Goal: Information Seeking & Learning: Find specific fact

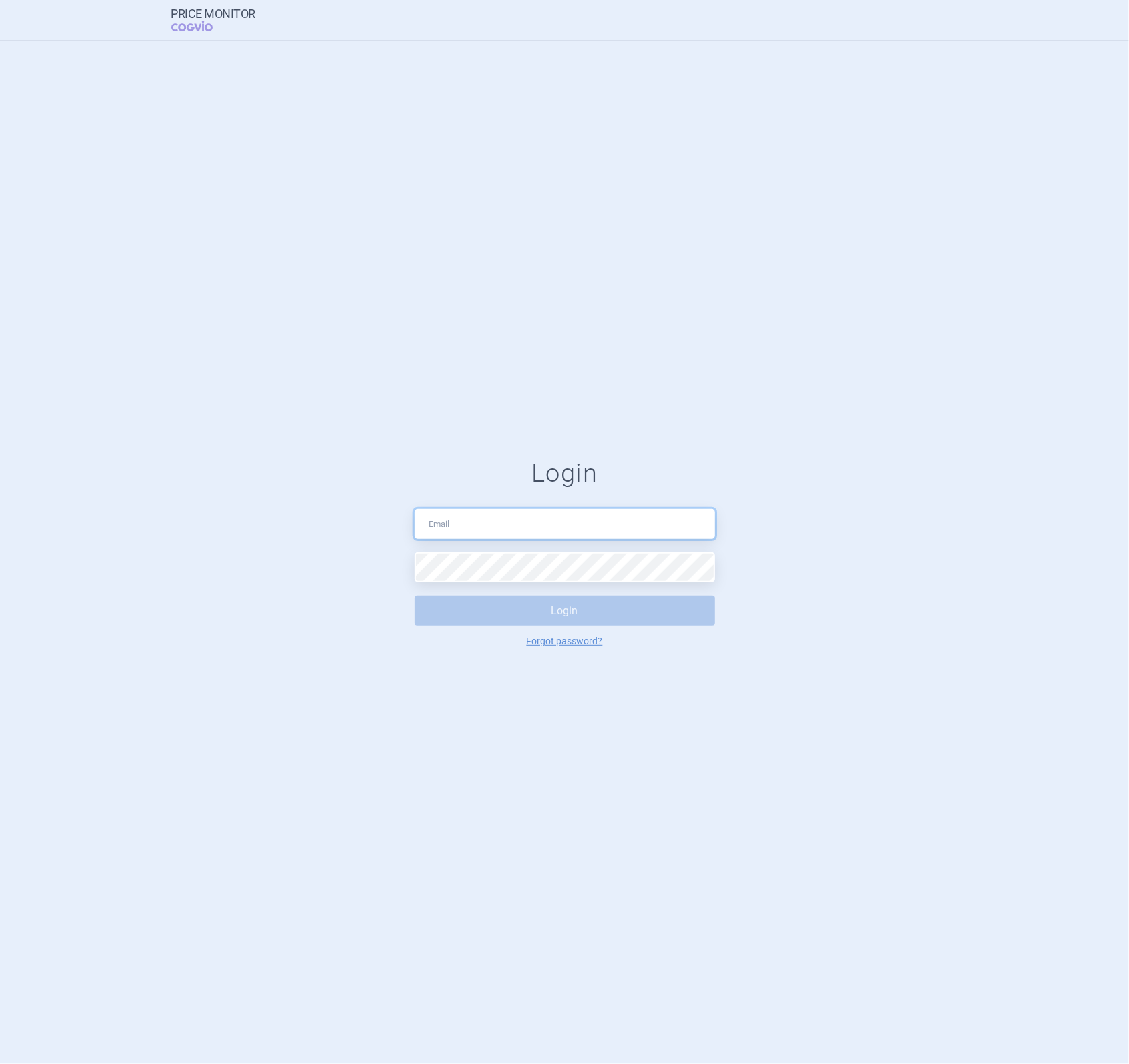
click at [574, 535] on input "text" at bounding box center [565, 524] width 300 height 30
type input "[PERSON_NAME][EMAIL_ADDRESS][DOMAIN_NAME]"
click at [415, 596] on button "Login" at bounding box center [565, 611] width 300 height 30
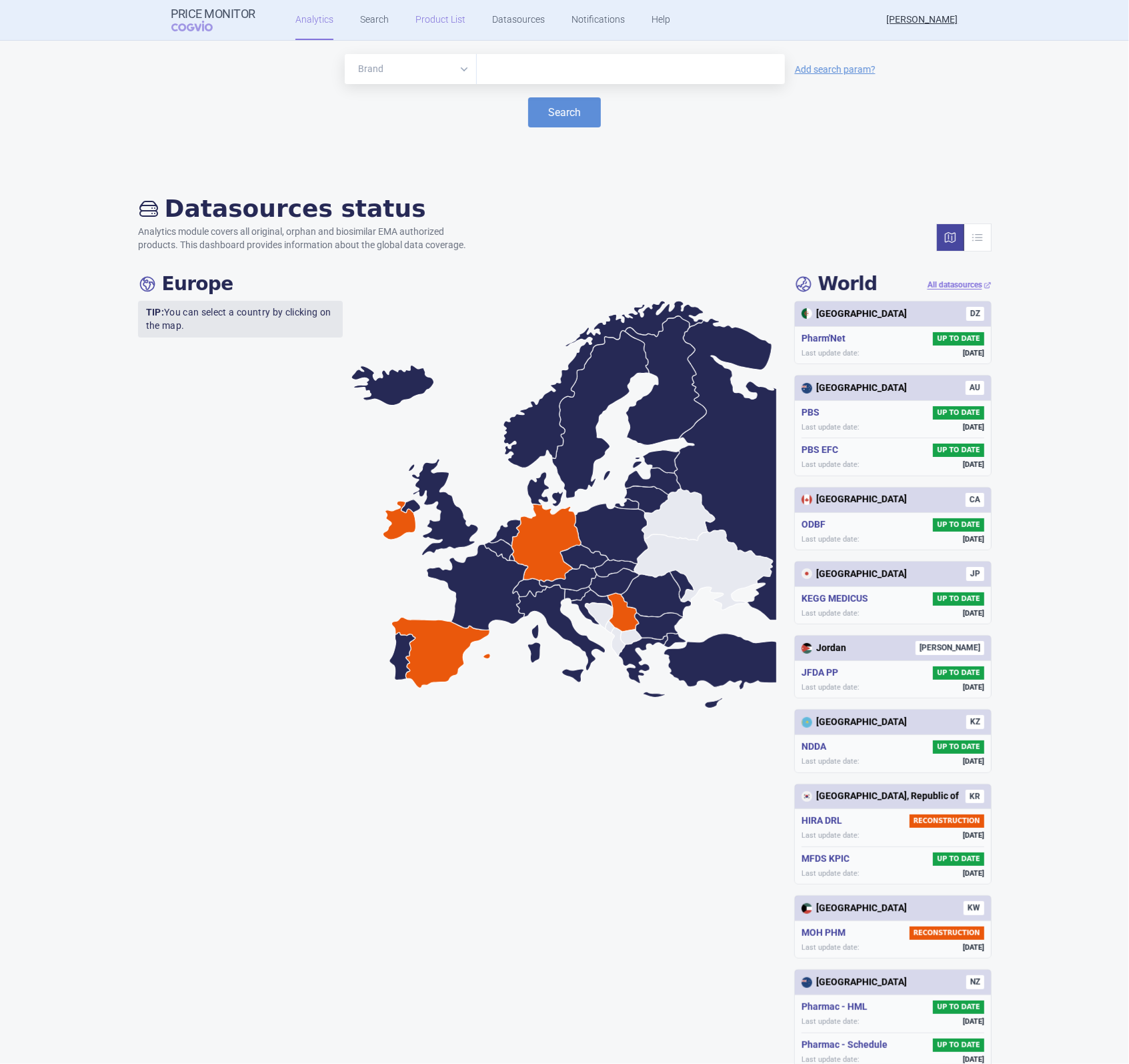
click at [446, 24] on link "Product List" at bounding box center [440, 20] width 50 height 40
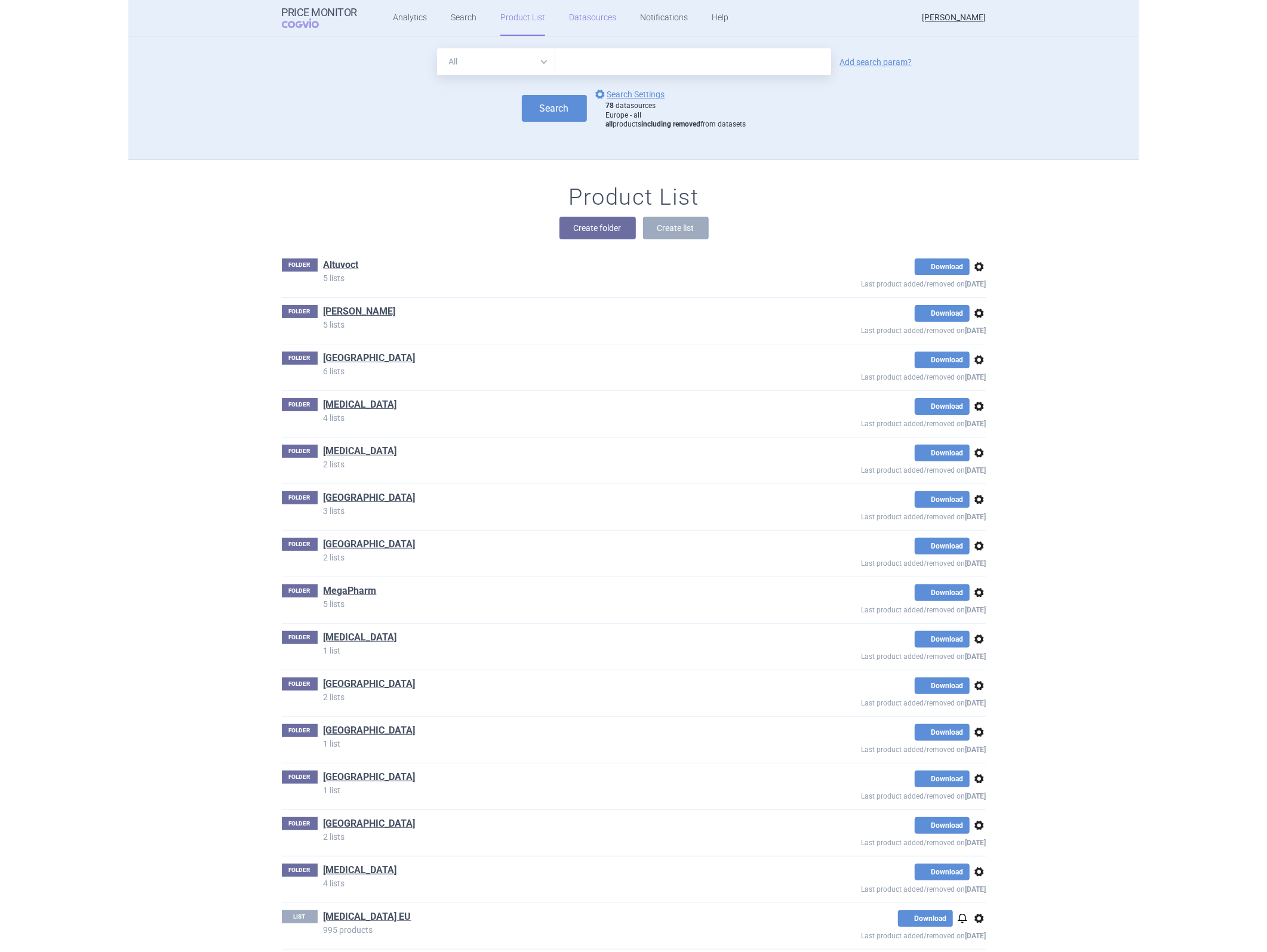
scroll to position [81, 0]
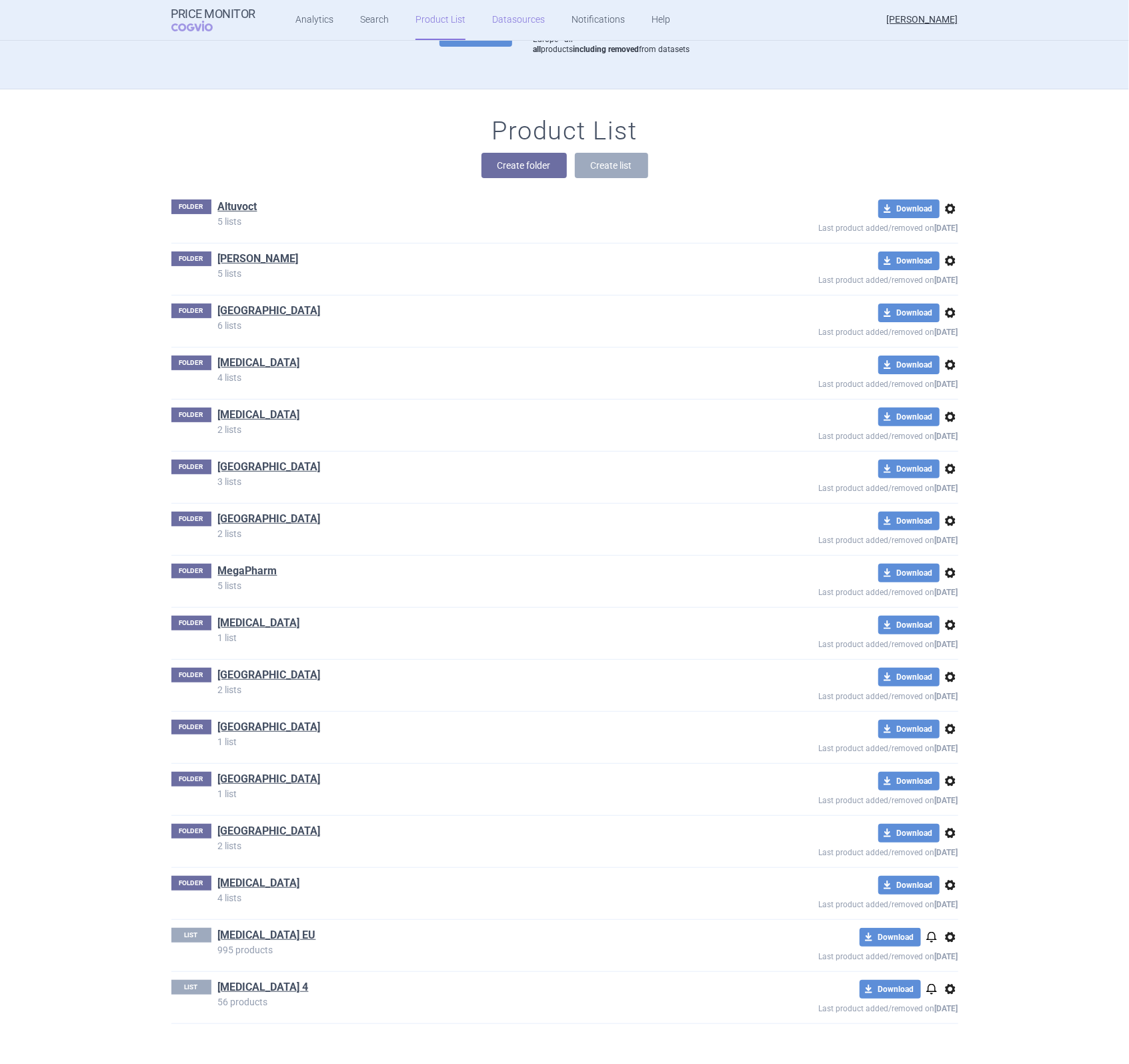
click at [494, 22] on link "Datasources" at bounding box center [518, 20] width 53 height 40
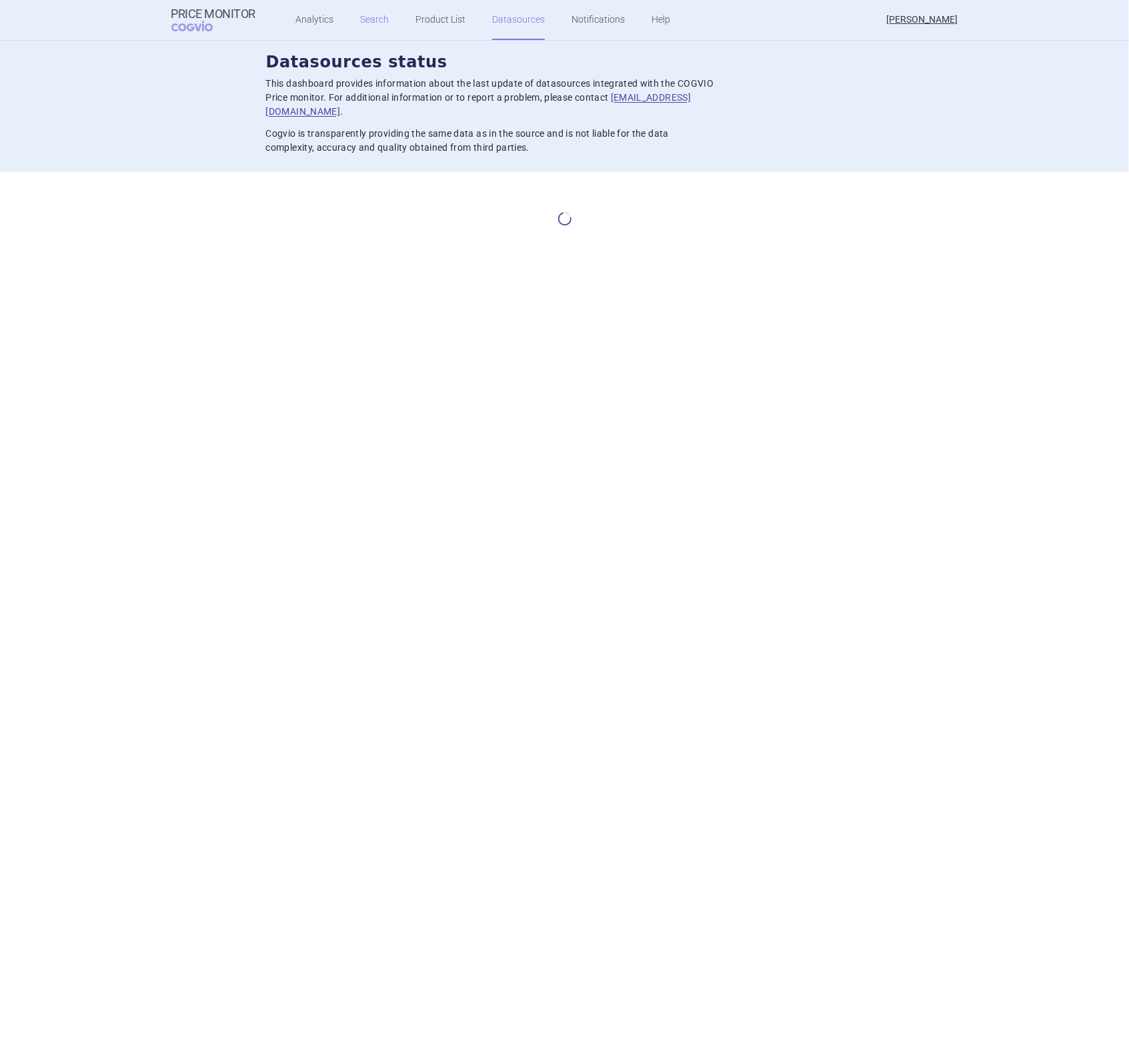
click at [369, 15] on link "Search" at bounding box center [374, 20] width 29 height 40
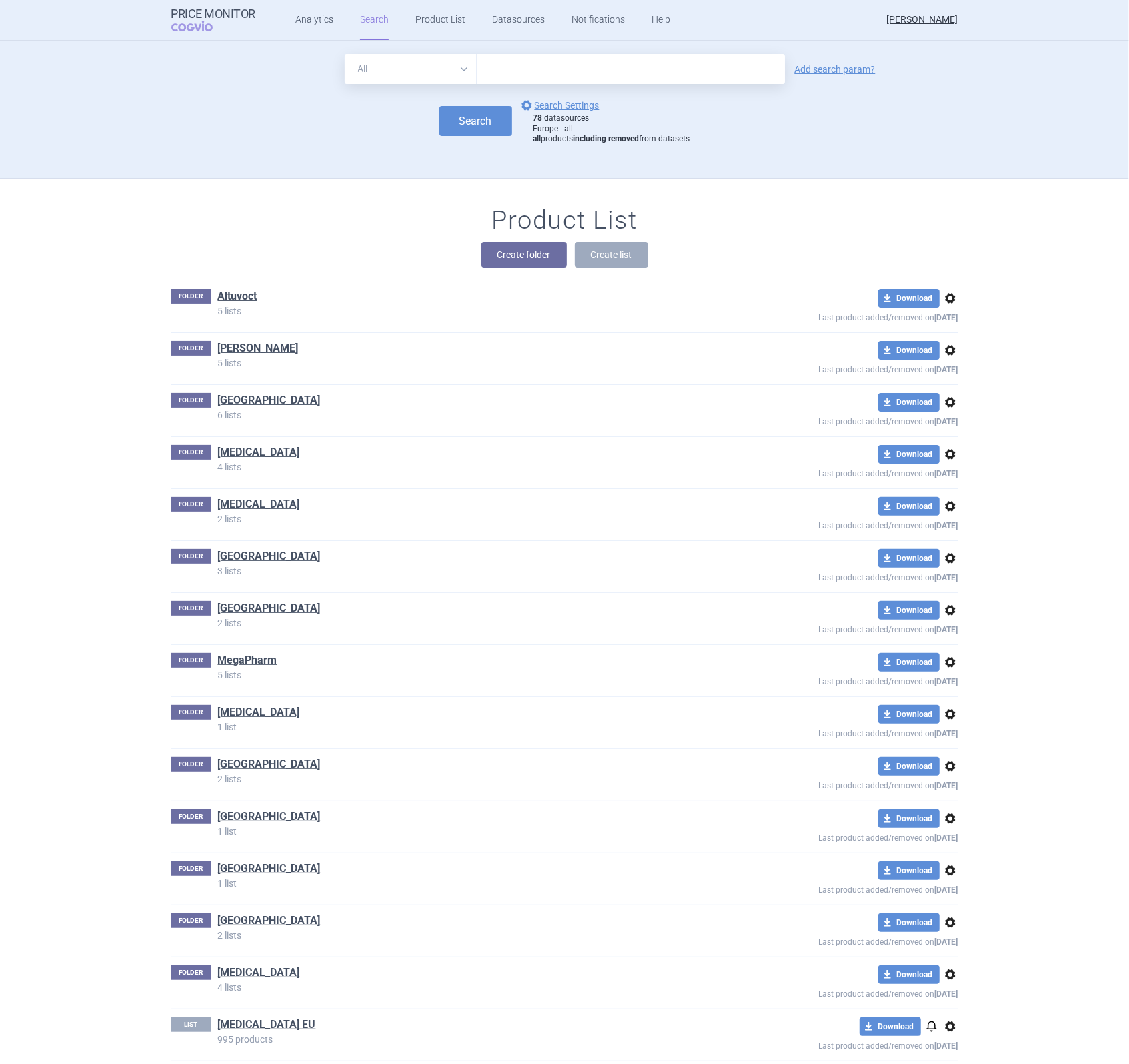
click at [539, 75] on input "text" at bounding box center [631, 69] width 308 height 30
type input "aspaveli"
click button "Search" at bounding box center [476, 121] width 73 height 30
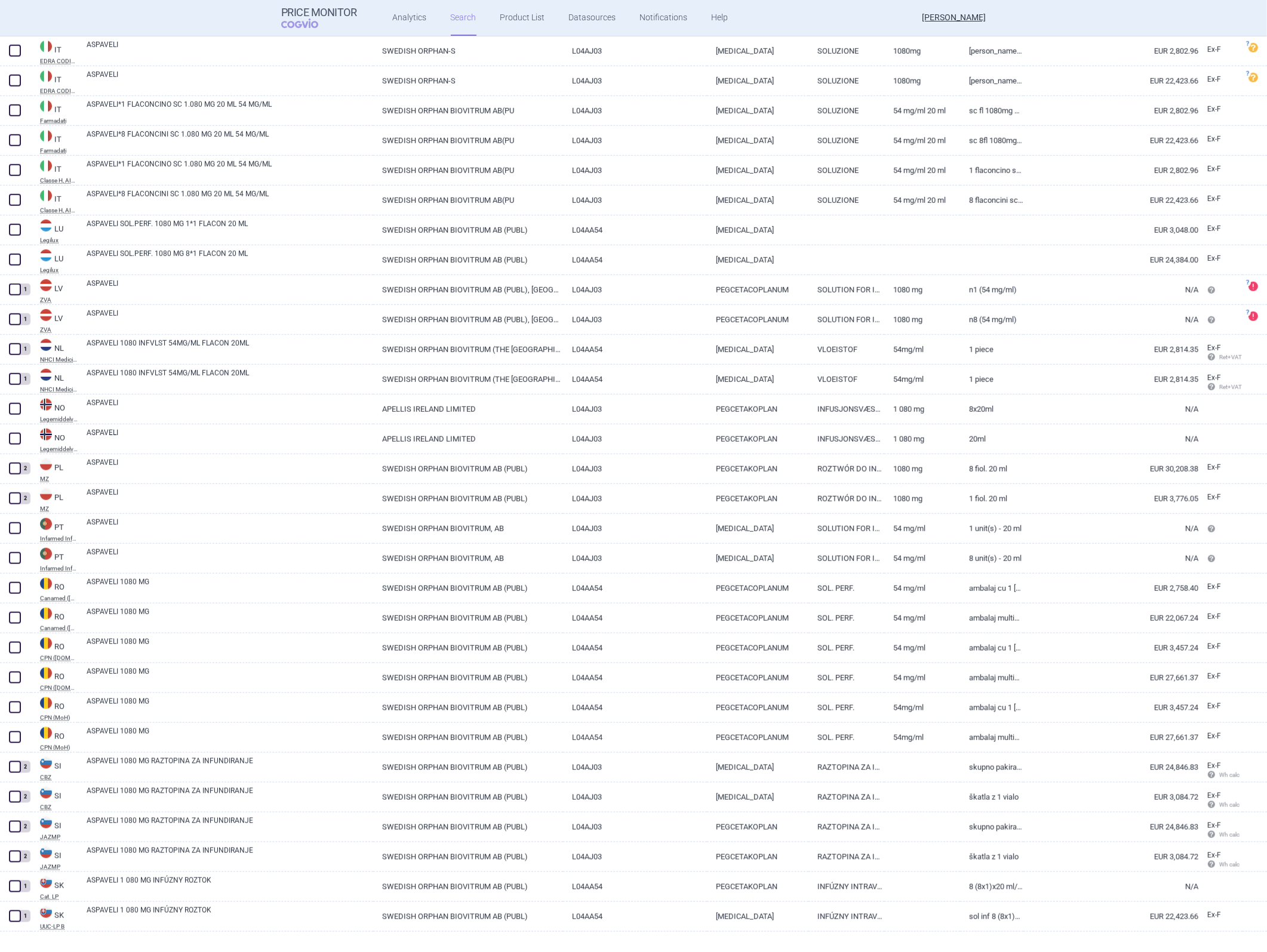
scroll to position [1439, 0]
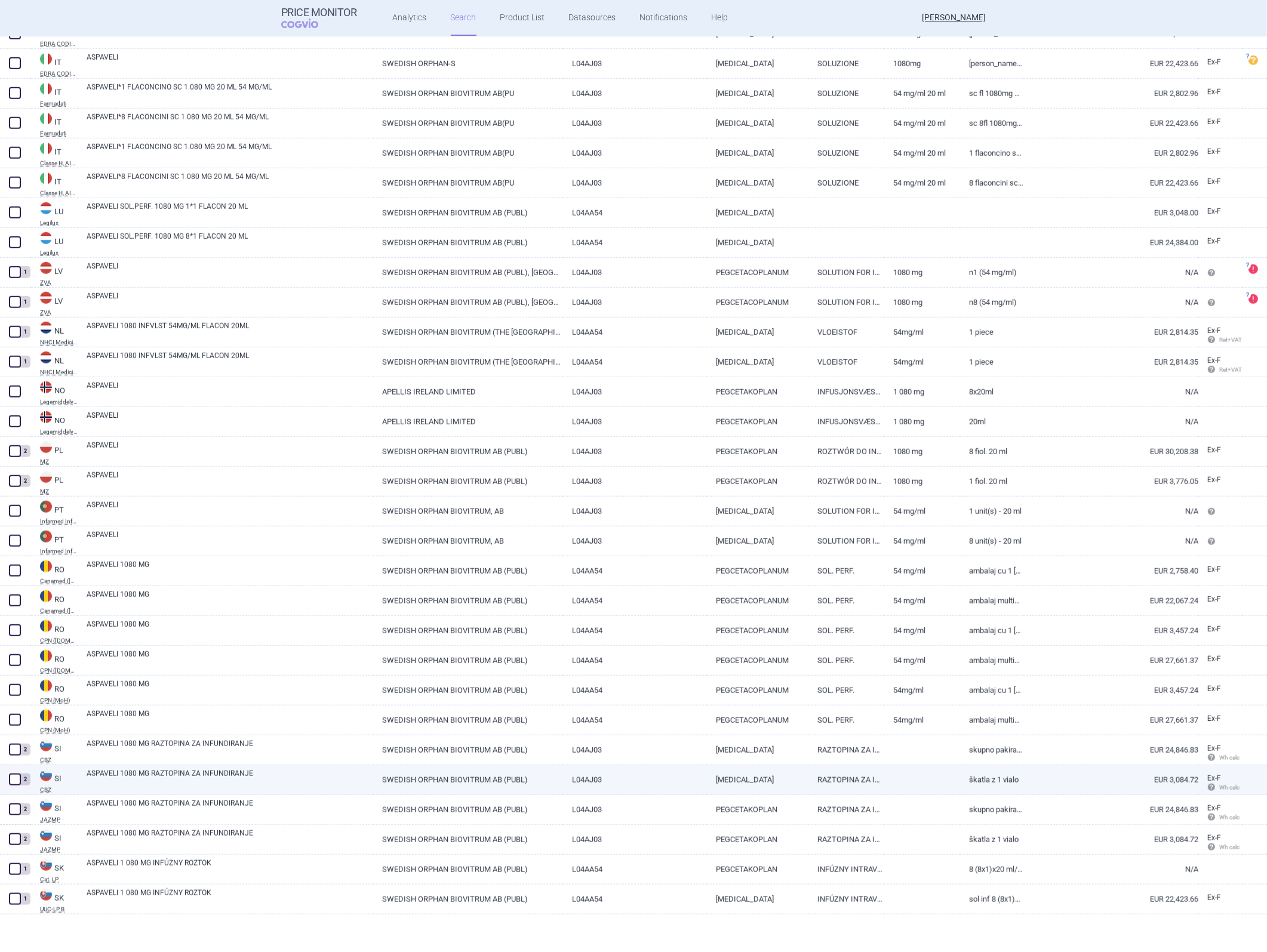
click at [724, 776] on link "[MEDICAL_DATA]" at bounding box center [758, 780] width 101 height 29
select select "EUR"
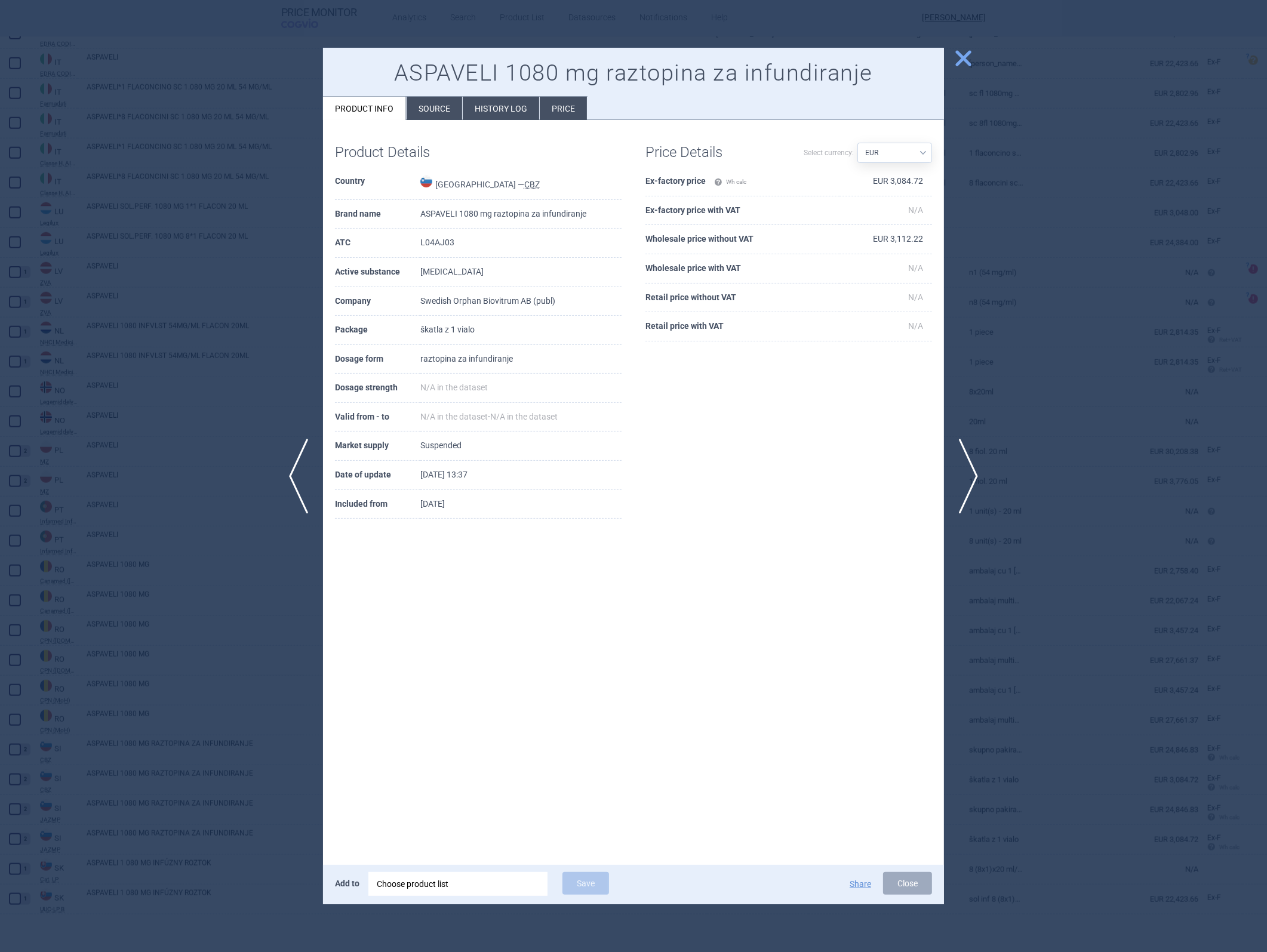
click at [910, 242] on td "EUR 3,112.22" at bounding box center [885, 240] width 92 height 29
drag, startPoint x: 910, startPoint y: 242, endPoint x: 966, endPoint y: 63, distance: 187.6
click at [966, 63] on span "close" at bounding box center [963, 58] width 21 height 21
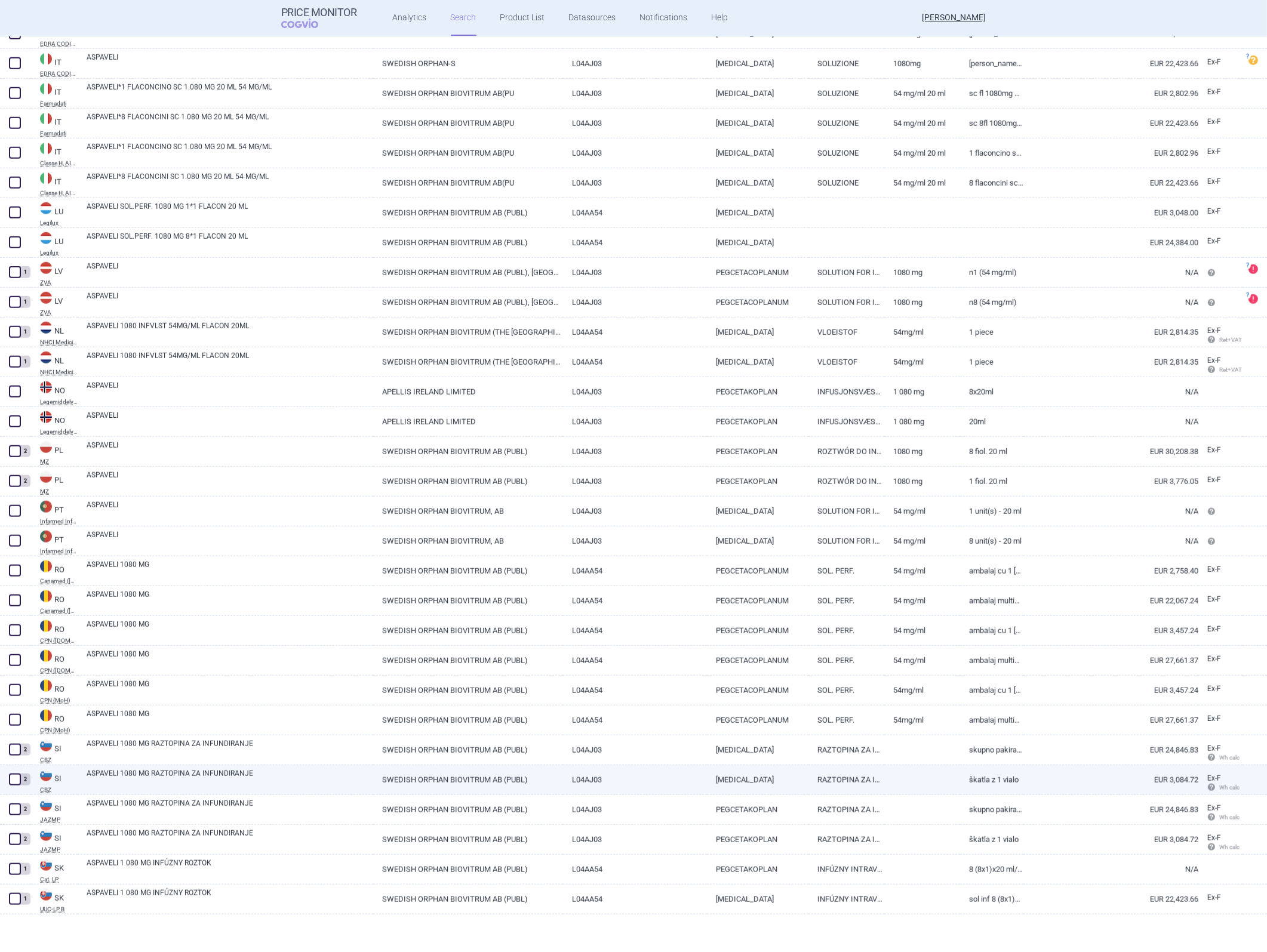
click at [1010, 779] on link "EUR 3,084.72" at bounding box center [1111, 780] width 175 height 29
select select "EUR"
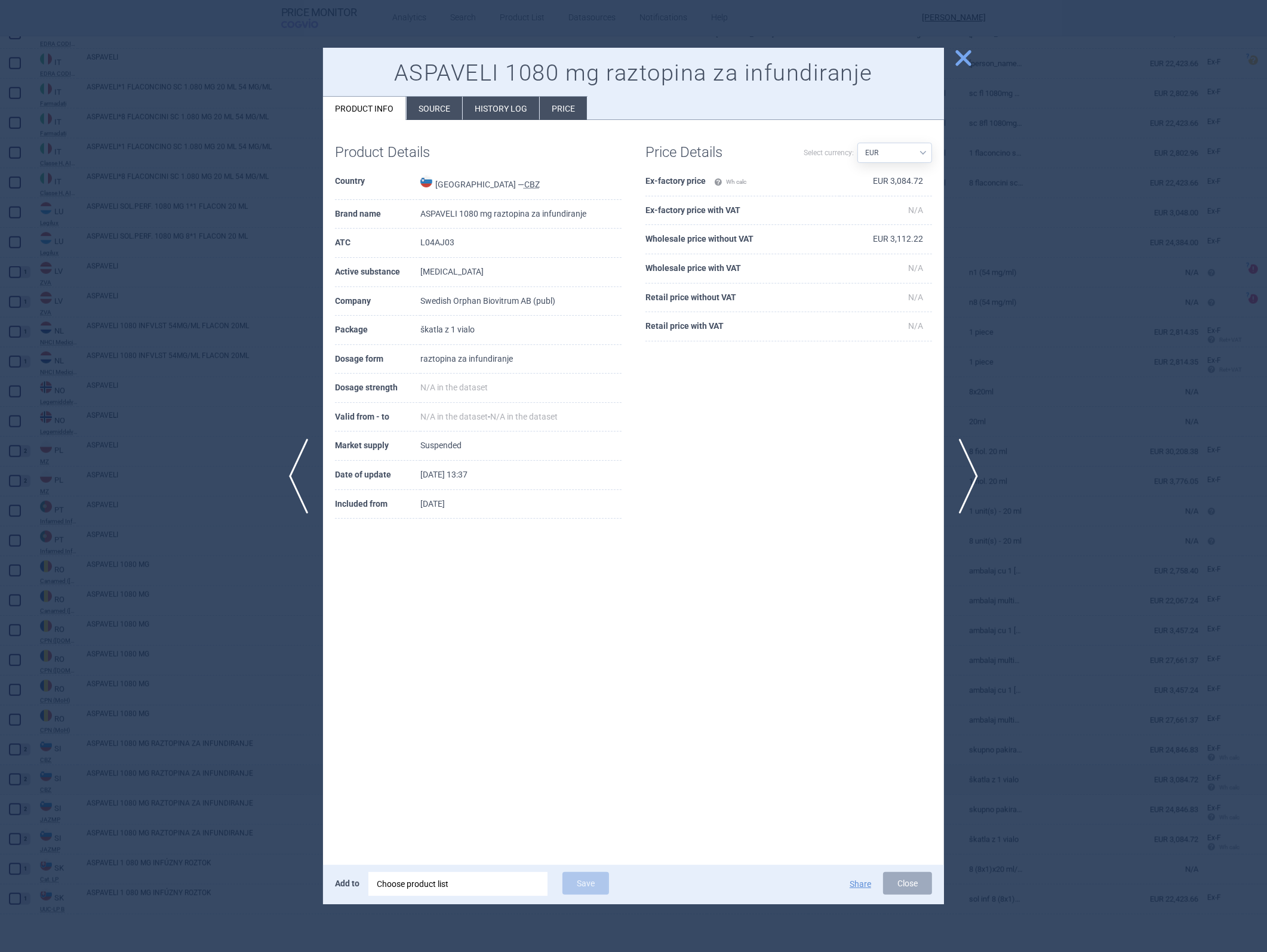
click at [965, 56] on span "close" at bounding box center [963, 58] width 21 height 21
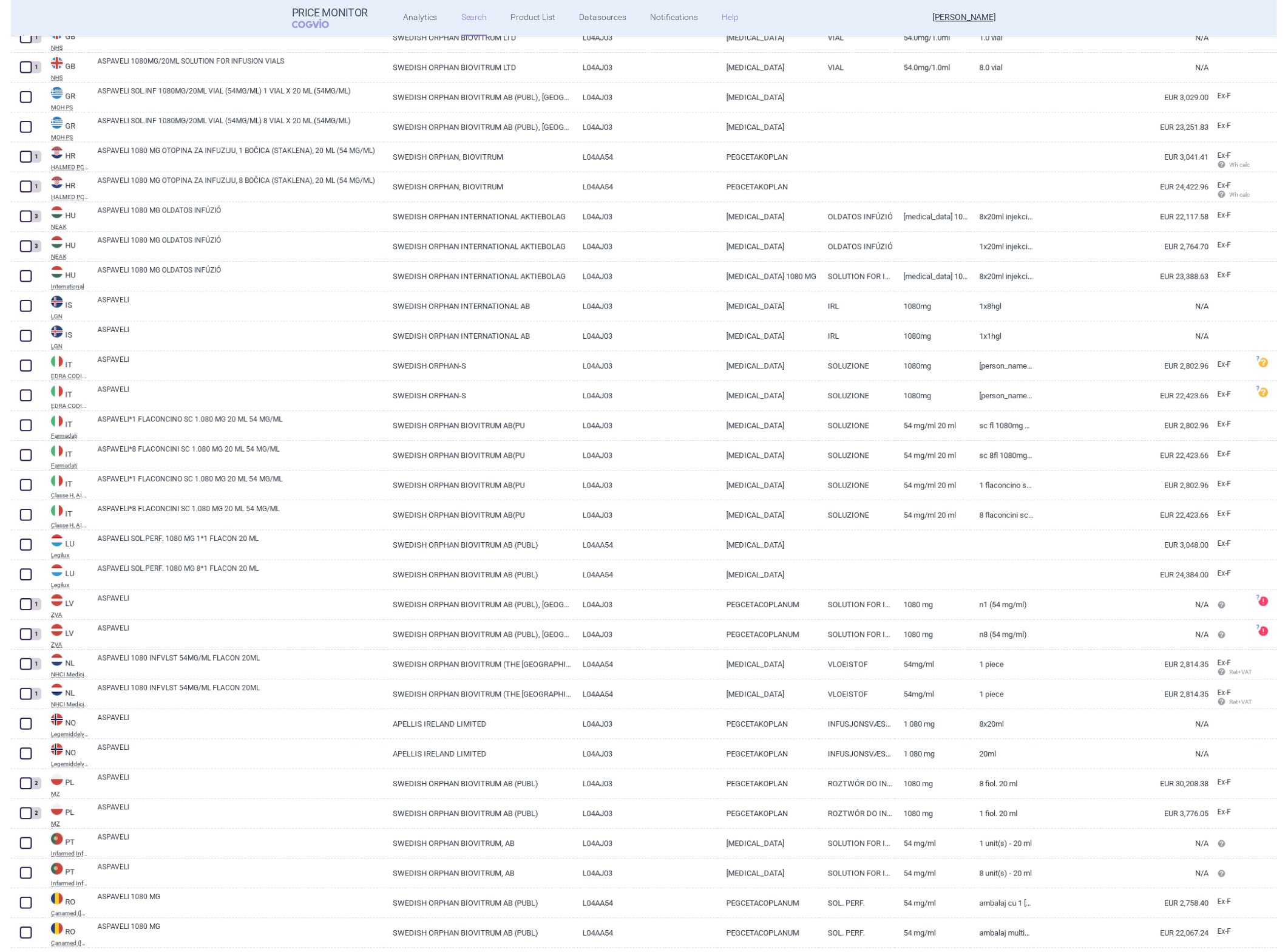
scroll to position [1126, 0]
